Goal: Task Accomplishment & Management: Manage account settings

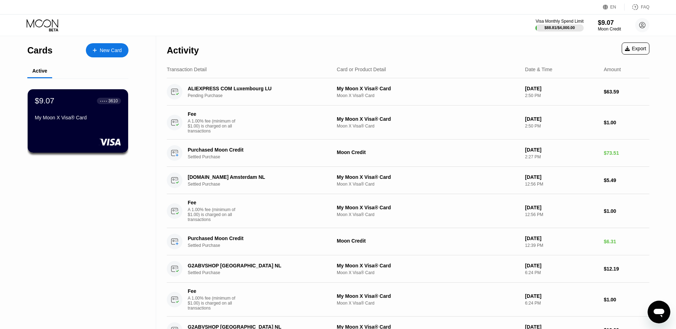
click at [45, 22] on icon at bounding box center [43, 25] width 33 height 12
click at [82, 108] on div "$9.07 ● ● ● ● 3610 My Moon X Visa® Card" at bounding box center [77, 109] width 87 height 27
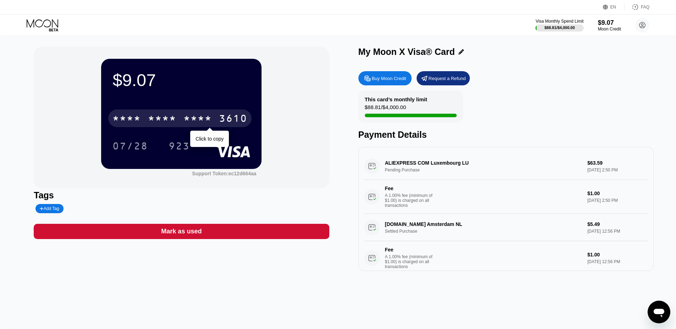
click at [152, 117] on div "* * * *" at bounding box center [162, 119] width 28 height 11
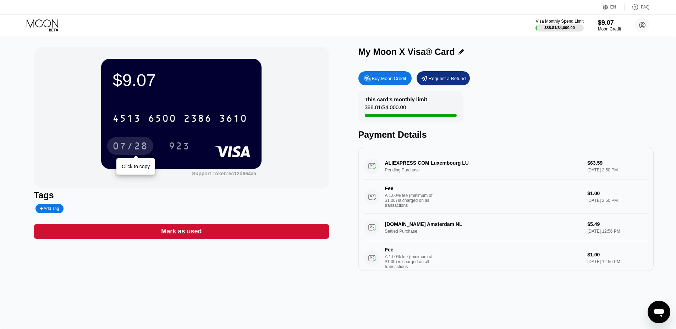
click at [126, 147] on div "07/28" at bounding box center [129, 146] width 35 height 11
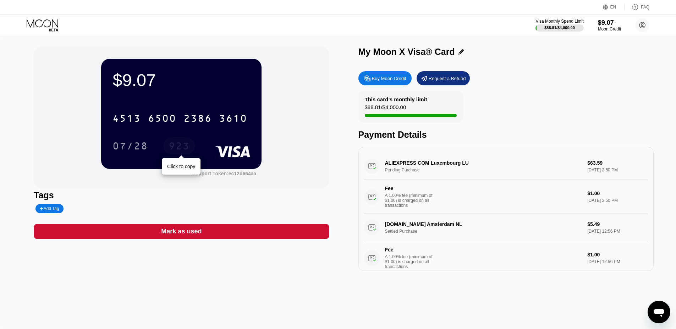
click at [182, 151] on div "923" at bounding box center [178, 146] width 21 height 11
click at [645, 27] on icon at bounding box center [642, 25] width 6 height 6
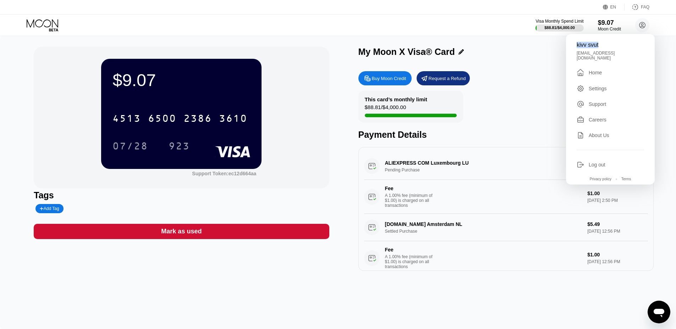
drag, startPoint x: 600, startPoint y: 46, endPoint x: 577, endPoint y: 45, distance: 22.7
click at [577, 45] on div "kivv svut" at bounding box center [609, 45] width 67 height 6
copy div "kivv svut"
